Goal: Transaction & Acquisition: Subscribe to service/newsletter

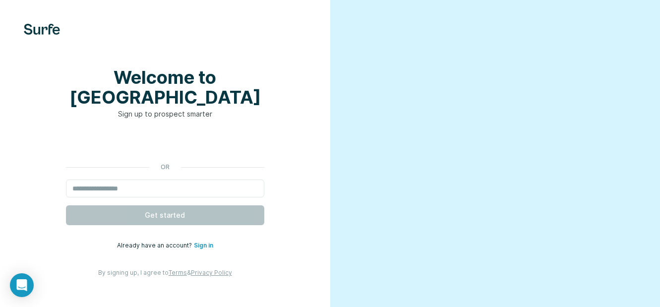
click at [127, 126] on div "Welcome to Surfe Sign up to prospect smarter or Get started Already have an acc…" at bounding box center [165, 172] width 291 height 210
click at [115, 184] on input "email" at bounding box center [165, 189] width 198 height 18
paste input "**********"
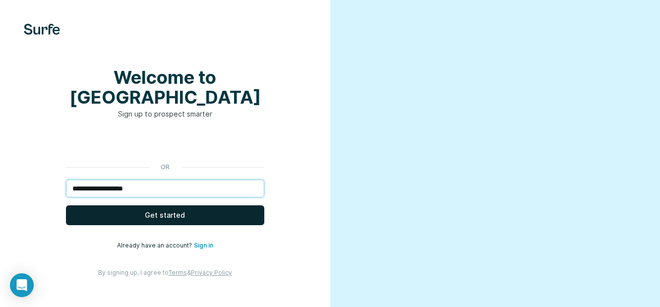
type input "**********"
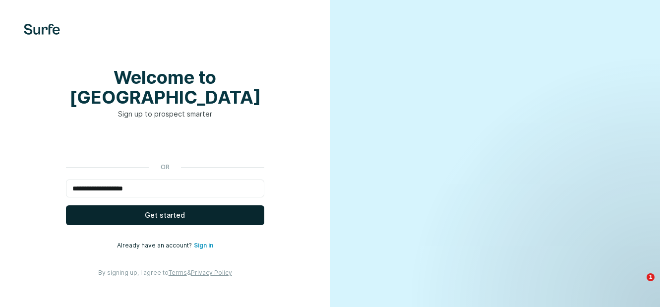
click at [133, 205] on button "Get started" at bounding box center [165, 215] width 198 height 20
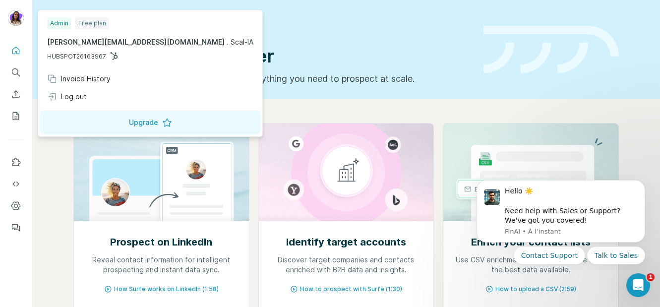
click at [64, 107] on div "Admin Free plan [PERSON_NAME][EMAIL_ADDRESS][DOMAIN_NAME] . Scal-IA HUBSPOT2616…" at bounding box center [150, 73] width 220 height 122
click at [69, 94] on div "Log out" at bounding box center [67, 97] width 40 height 10
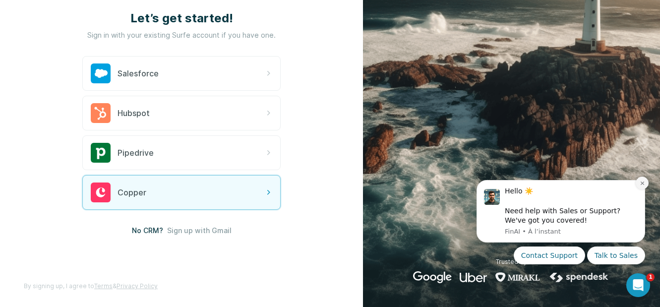
click at [640, 184] on icon "Dismiss notification" at bounding box center [642, 183] width 5 height 5
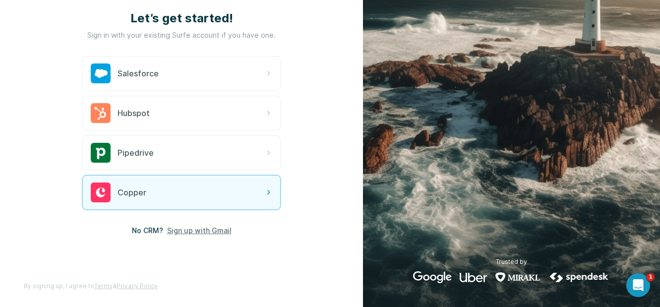
click at [189, 229] on span "Sign up with Gmail" at bounding box center [199, 231] width 64 height 10
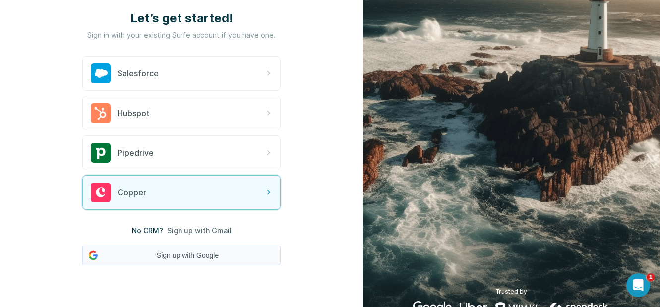
scroll to position [91, 0]
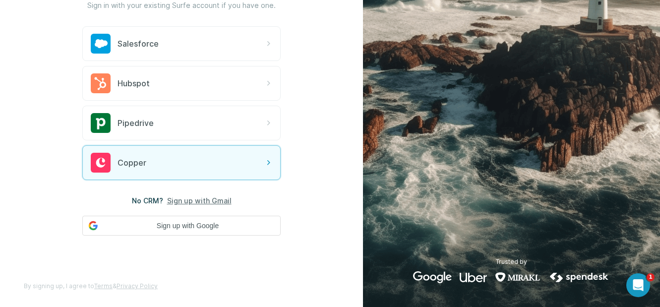
click at [151, 198] on span "No CRM?" at bounding box center [147, 201] width 31 height 10
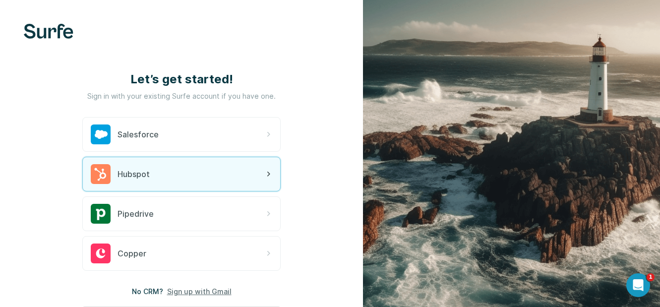
click at [176, 167] on div "Hubspot" at bounding box center [181, 174] width 197 height 34
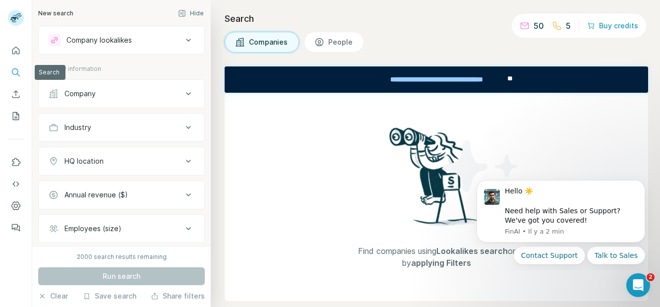
click at [19, 64] on button "Search" at bounding box center [16, 73] width 16 height 18
click at [15, 51] on icon "Quick start" at bounding box center [16, 51] width 10 height 10
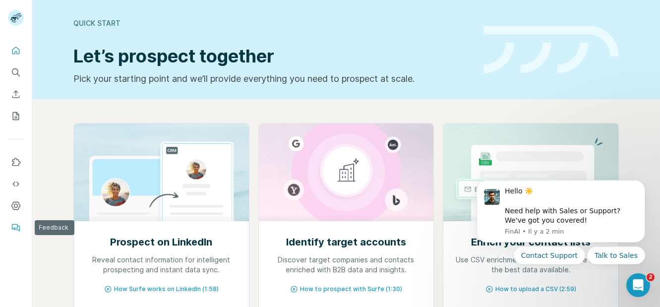
click at [15, 223] on icon "Feedback" at bounding box center [16, 228] width 10 height 10
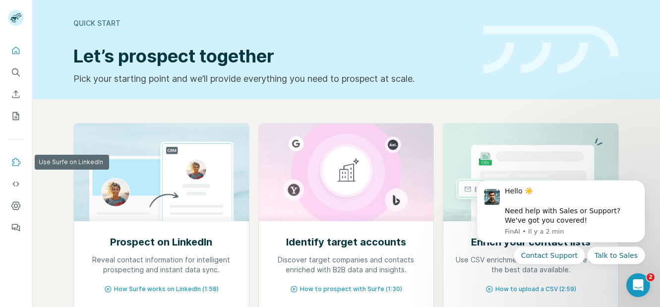
click at [15, 155] on button "Use Surfe on LinkedIn" at bounding box center [16, 162] width 16 height 18
click at [16, 71] on icon "Search" at bounding box center [16, 72] width 10 height 10
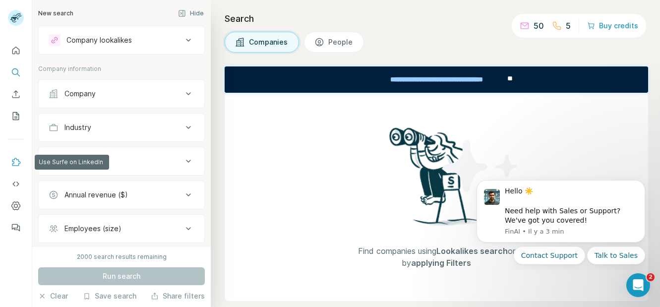
click at [19, 164] on icon "Use Surfe on LinkedIn" at bounding box center [16, 162] width 8 height 8
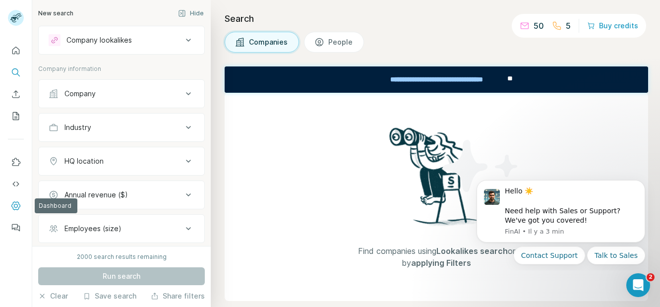
click at [10, 206] on button "Dashboard" at bounding box center [16, 206] width 16 height 18
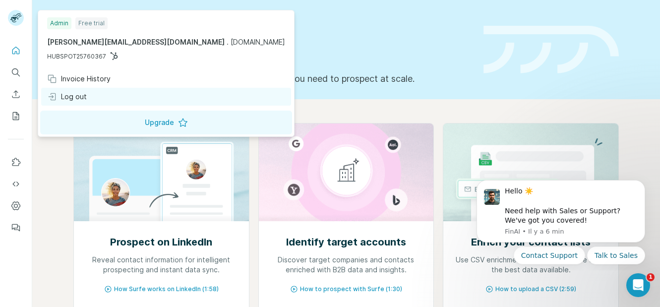
click at [82, 91] on div "Log out" at bounding box center [166, 97] width 250 height 18
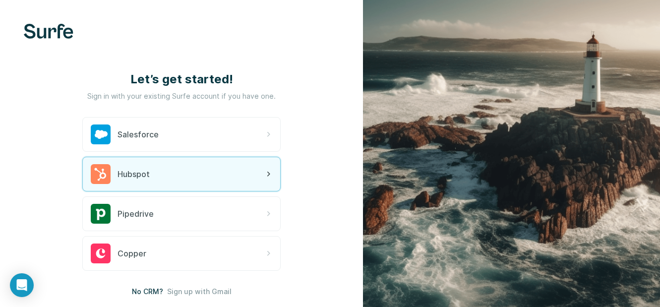
click at [168, 166] on div "Hubspot" at bounding box center [181, 174] width 197 height 34
